Goal: Task Accomplishment & Management: Manage account settings

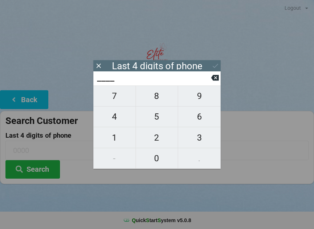
click at [116, 100] on span "7" at bounding box center [114, 96] width 42 height 15
type input "7___"
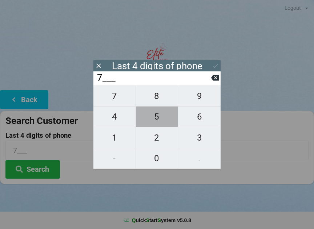
click at [156, 116] on span "5" at bounding box center [157, 116] width 42 height 15
type input "75__"
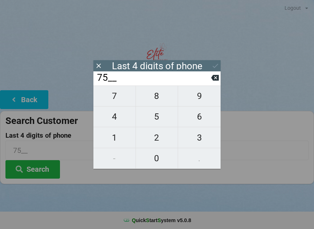
click at [202, 118] on span "6" at bounding box center [199, 116] width 42 height 15
type input "756_"
click at [160, 103] on span "8" at bounding box center [157, 96] width 42 height 15
type input "7568"
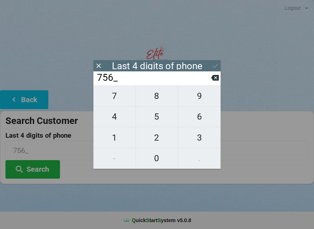
type input "7568"
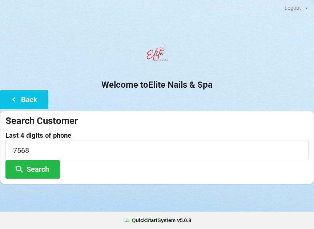
click at [270, 132] on label "Last 4 digits of phone" at bounding box center [156, 135] width 303 height 7
click at [40, 171] on button "Search" at bounding box center [32, 169] width 54 height 19
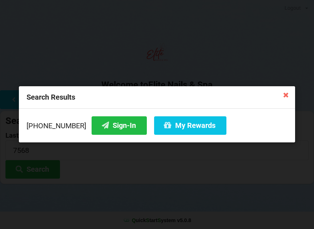
click at [104, 125] on button "Sign-In" at bounding box center [118, 126] width 55 height 19
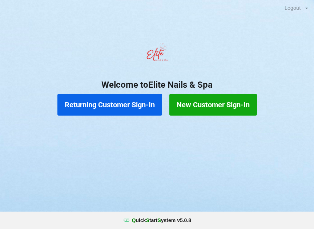
click at [115, 110] on button "Returning Customer Sign-In" at bounding box center [109, 105] width 105 height 22
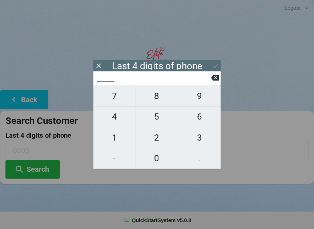
click at [156, 162] on span "0" at bounding box center [157, 158] width 42 height 15
type input "0___"
click at [123, 136] on span "1" at bounding box center [114, 137] width 42 height 15
type input "01__"
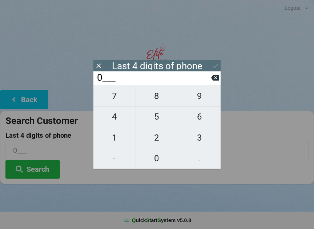
type input "01__"
click at [118, 118] on span "4" at bounding box center [114, 116] width 42 height 15
type input "014_"
click at [201, 119] on span "6" at bounding box center [199, 116] width 42 height 15
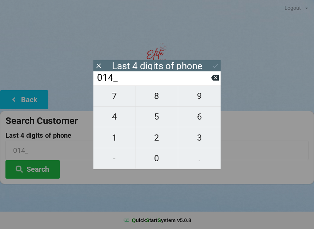
type input "0146"
click at [143, 76] on input "0146" at bounding box center [153, 78] width 115 height 12
click at [217, 64] on icon at bounding box center [215, 66] width 8 height 8
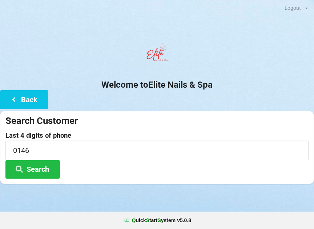
click at [49, 177] on button "Search" at bounding box center [32, 169] width 54 height 19
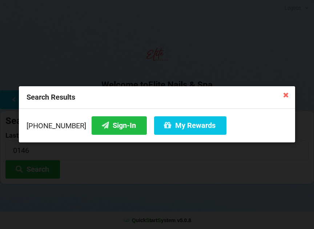
click at [184, 130] on button "My Rewards" at bounding box center [190, 126] width 72 height 19
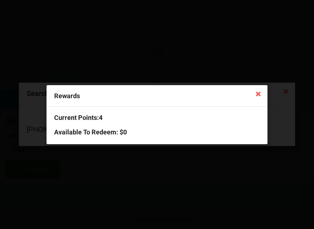
click at [252, 92] on icon at bounding box center [258, 94] width 12 height 12
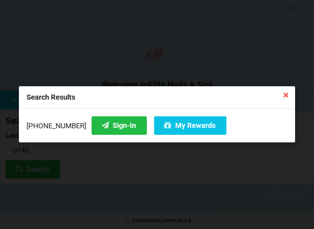
click at [106, 129] on button "Sign-In" at bounding box center [118, 126] width 55 height 19
